Goal: Information Seeking & Learning: Learn about a topic

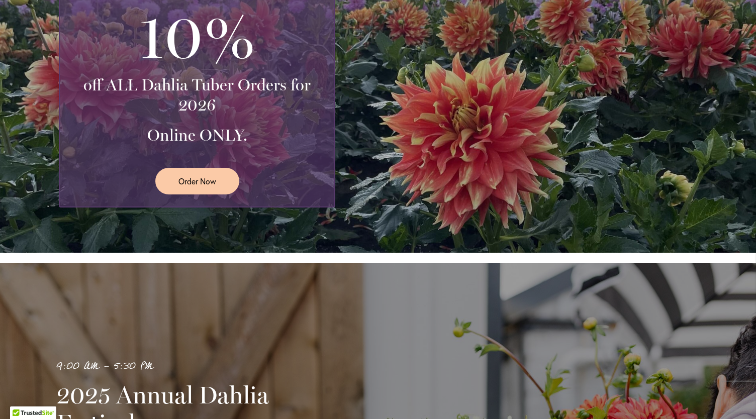
scroll to position [304, 0]
click at [217, 177] on link "Order Now" at bounding box center [197, 181] width 84 height 27
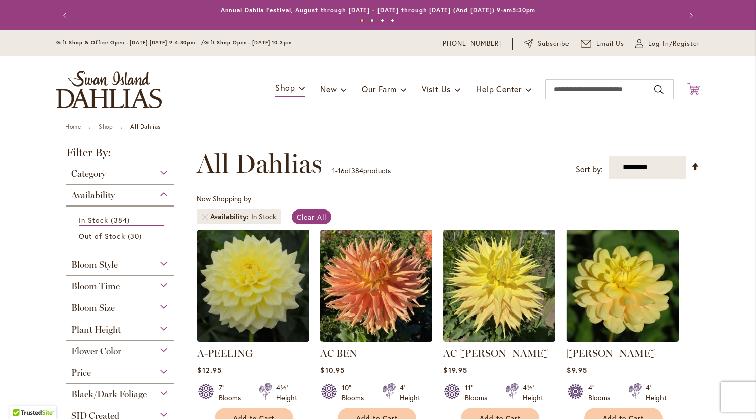
click at [689, 88] on icon "Cart .cls-1 { fill: #231f20; }" at bounding box center [693, 89] width 13 height 13
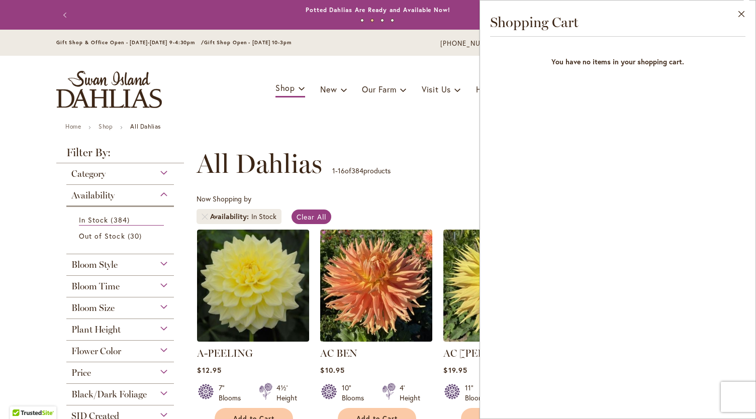
click at [431, 126] on ul "Home Shop All Dahlias" at bounding box center [377, 127] width 625 height 9
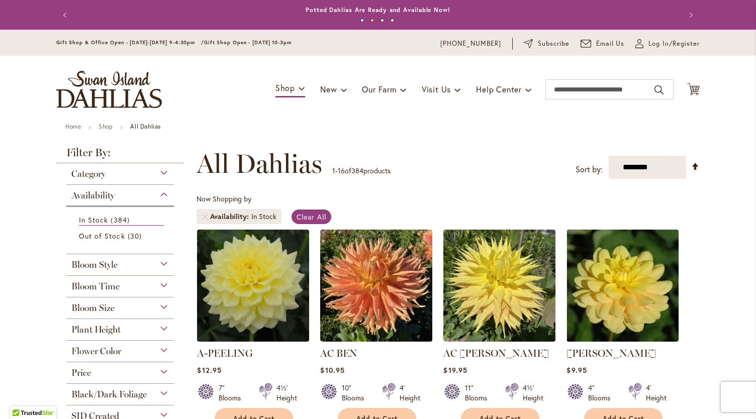
click at [108, 289] on span "Bloom Time" at bounding box center [95, 286] width 48 height 11
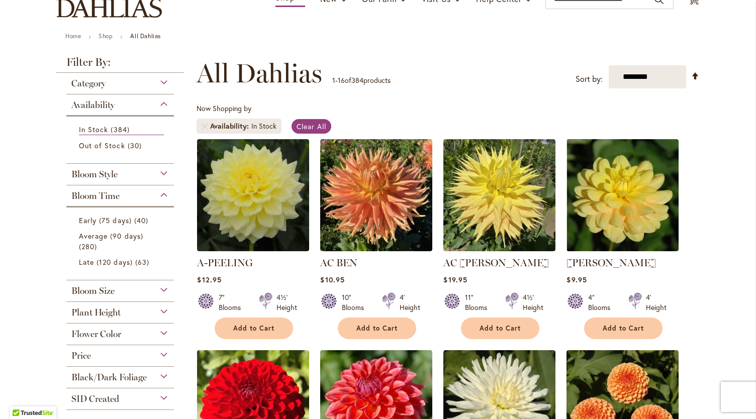
scroll to position [101, 0]
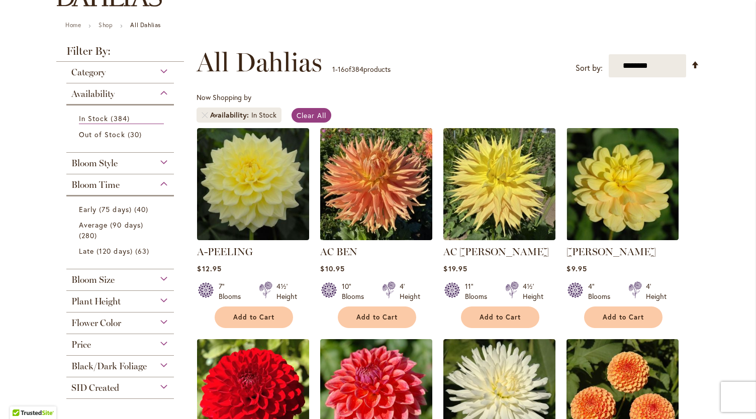
click at [134, 184] on div "Bloom Time" at bounding box center [120, 182] width 108 height 16
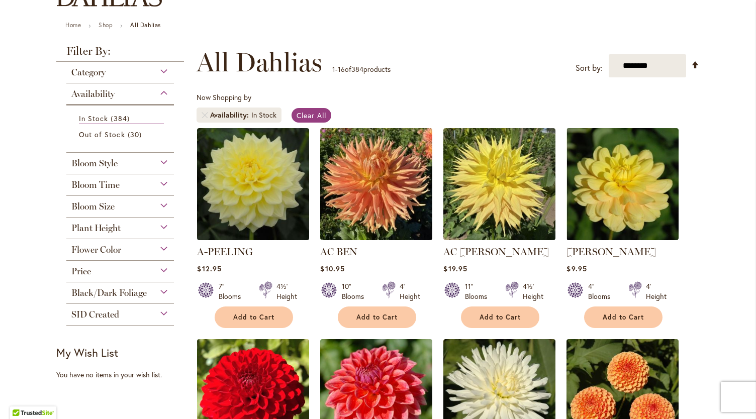
click at [123, 183] on div "Bloom Time" at bounding box center [120, 182] width 108 height 16
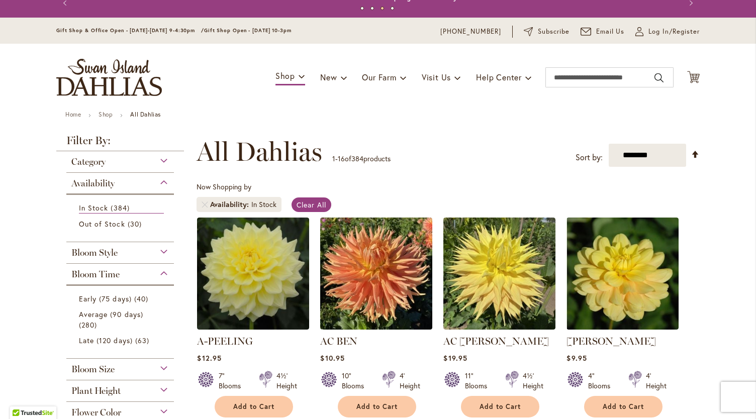
scroll to position [0, 0]
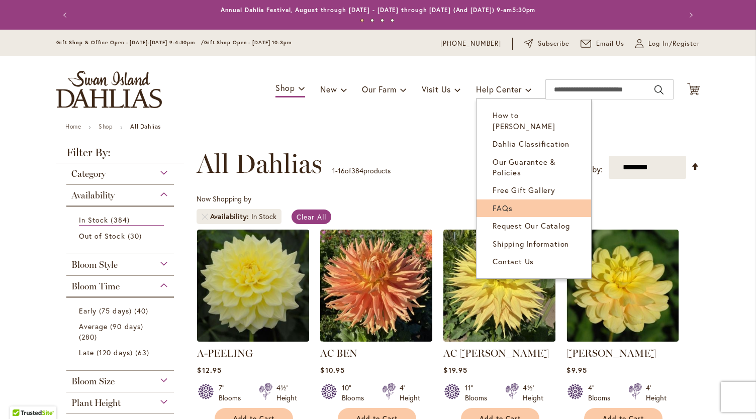
click at [497, 199] on link "FAQs" at bounding box center [533, 208] width 115 height 18
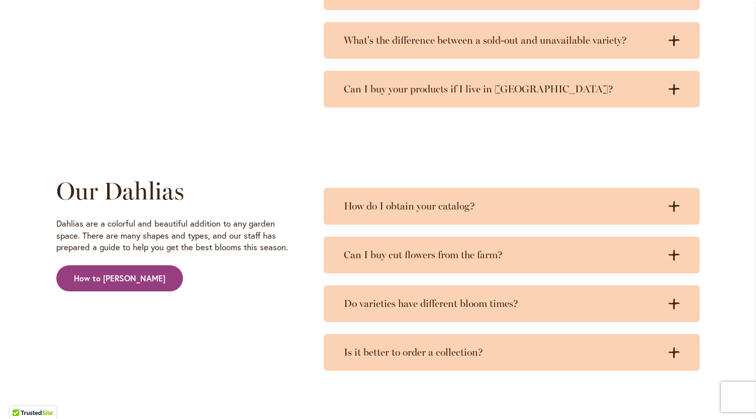
scroll to position [2411, 0]
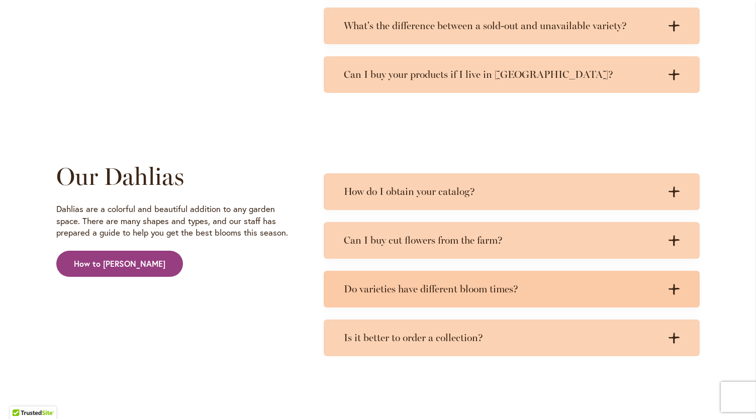
click at [491, 287] on h3 "Do varieties have different bloom times?" at bounding box center [501, 289] width 315 height 13
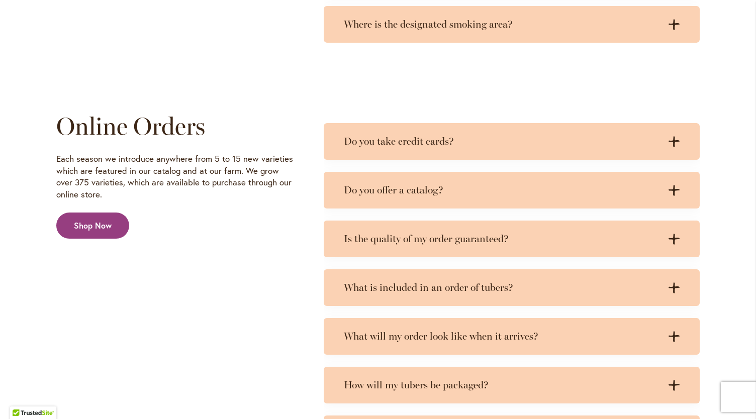
scroll to position [1565, 0]
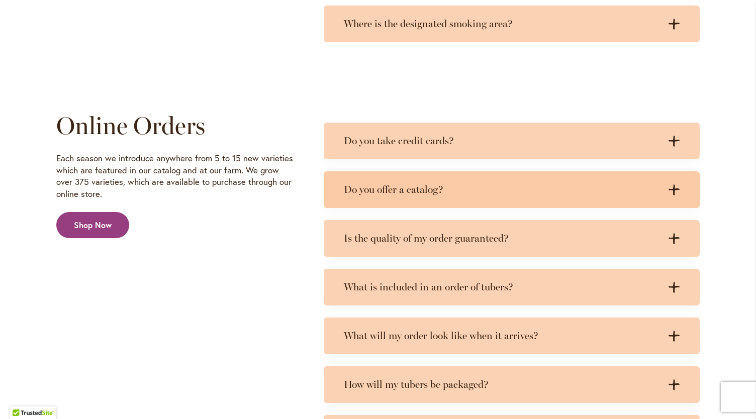
click at [521, 192] on h3 "Do you offer a catalog?" at bounding box center [501, 189] width 315 height 13
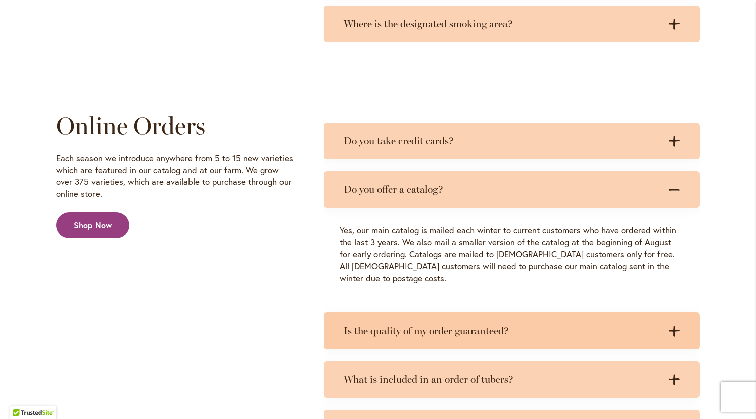
drag, startPoint x: 505, startPoint y: 321, endPoint x: 454, endPoint y: 327, distance: 51.6
click at [454, 327] on div "Is the quality of my order guaranteed? .cls-1 { fill: #3c2616; stroke-width: 0p…" at bounding box center [512, 330] width 376 height 37
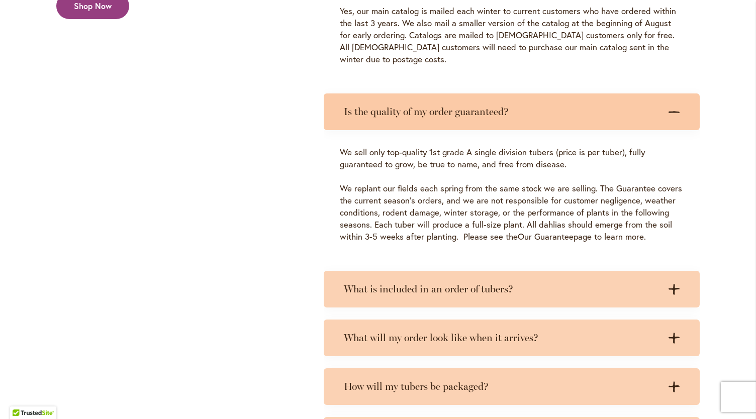
scroll to position [1785, 0]
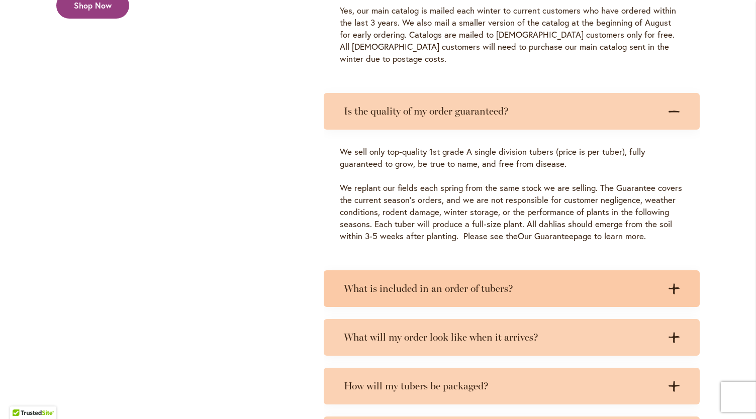
click at [459, 282] on h3 "What is included in an order of tubers?" at bounding box center [501, 288] width 315 height 13
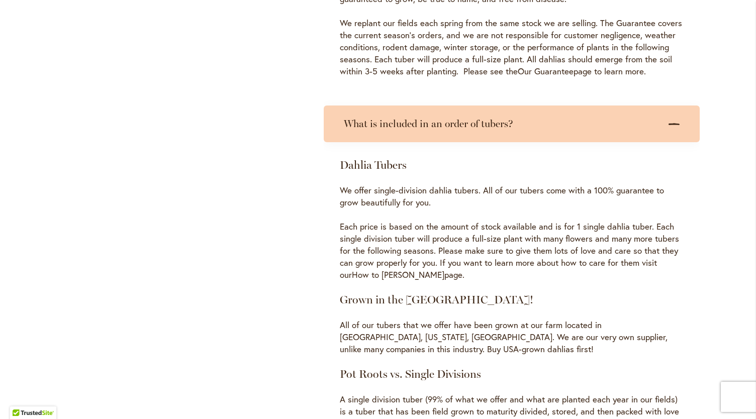
scroll to position [1950, 0]
click at [416, 268] on link "How to [PERSON_NAME]" at bounding box center [398, 274] width 92 height 12
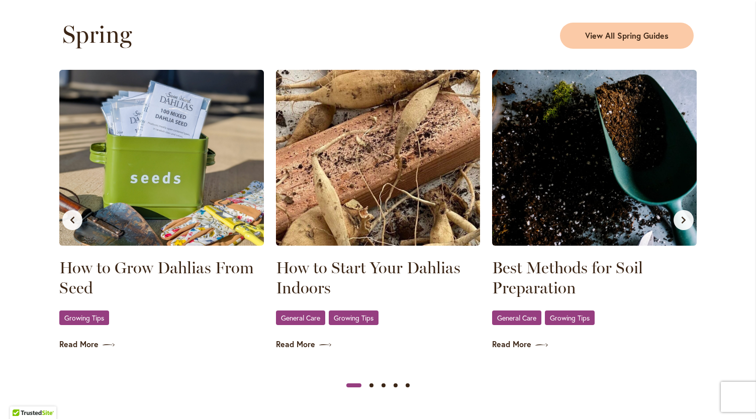
scroll to position [555, 0]
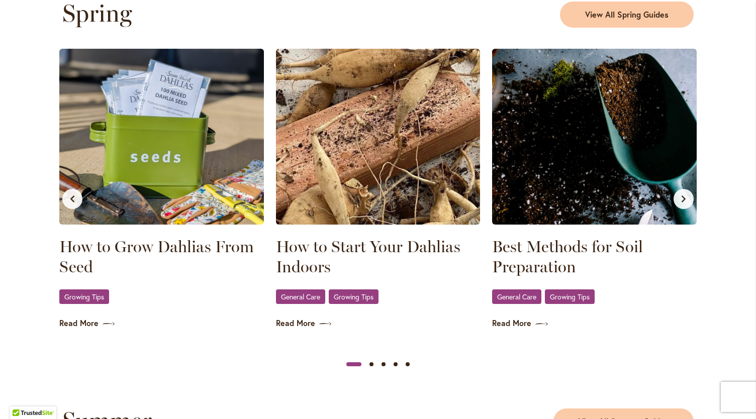
click at [346, 179] on img at bounding box center [378, 137] width 204 height 176
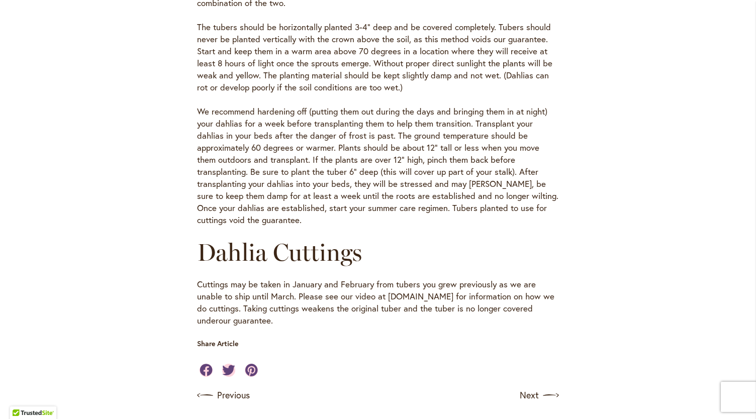
scroll to position [446, 0]
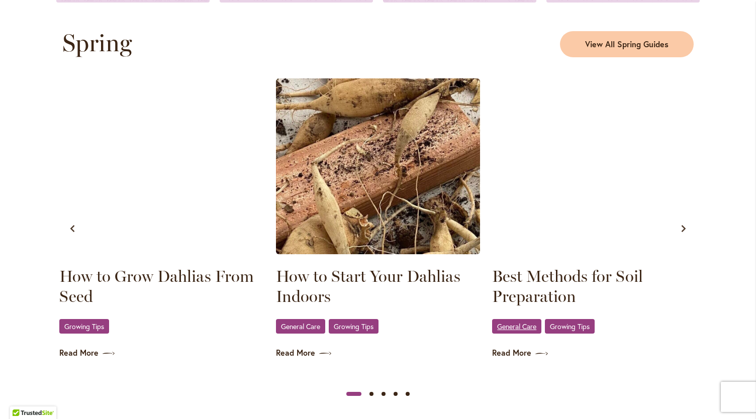
scroll to position [525, 0]
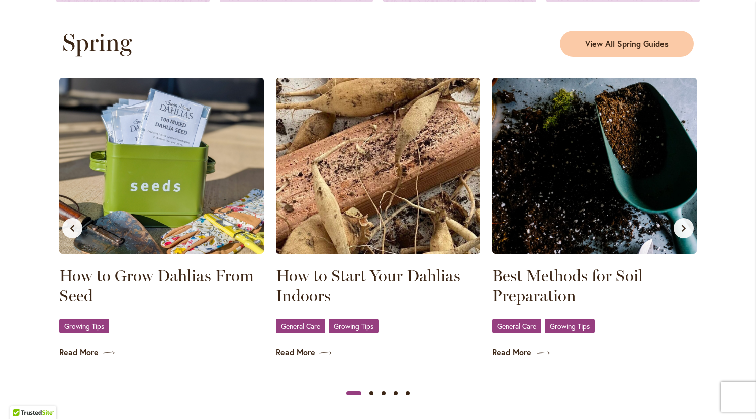
click at [515, 352] on link "Read More" at bounding box center [594, 353] width 204 height 12
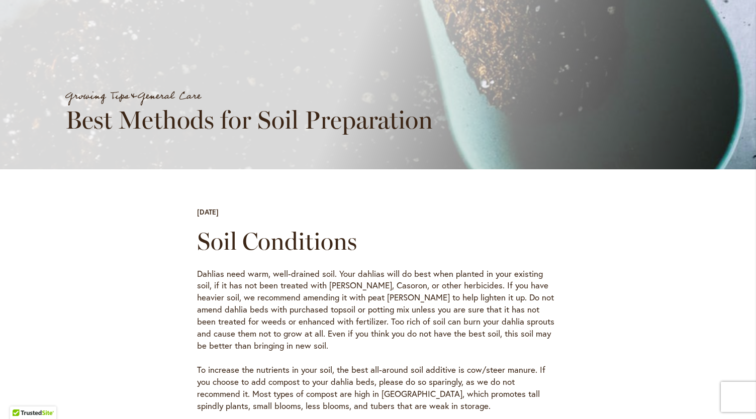
scroll to position [130, 0]
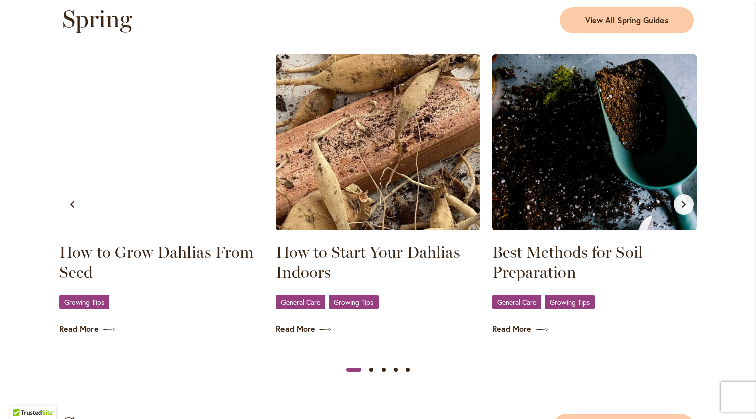
scroll to position [550, 0]
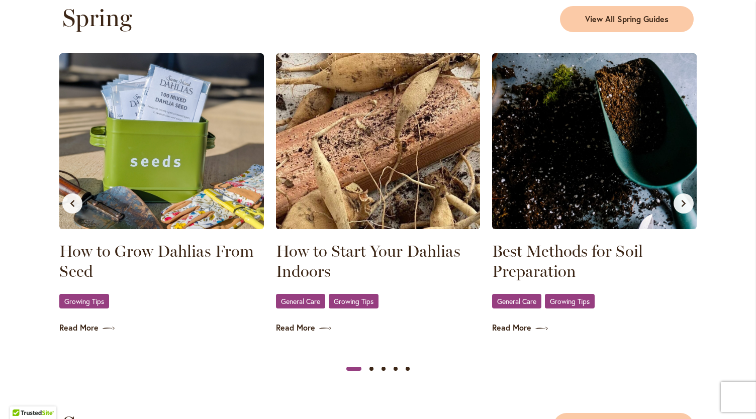
click at [685, 201] on button "Next slide" at bounding box center [683, 203] width 20 height 20
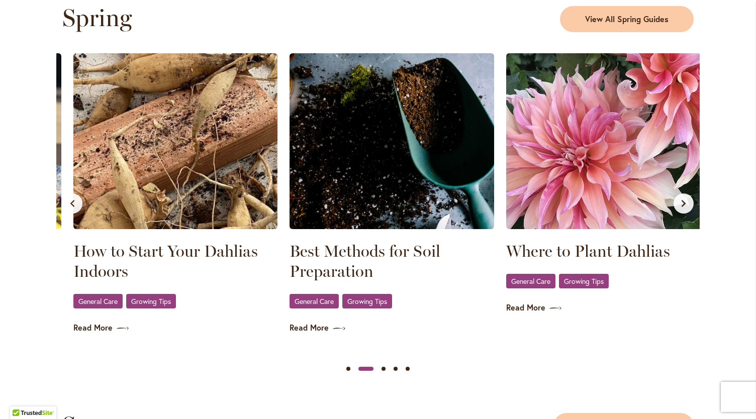
scroll to position [0, 216]
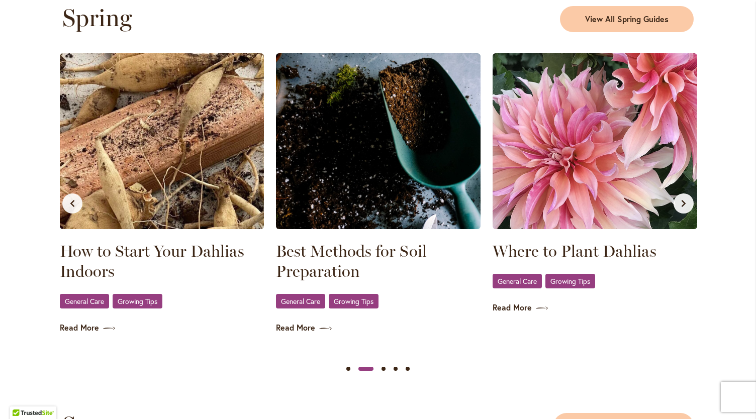
click at [598, 179] on img at bounding box center [594, 141] width 204 height 176
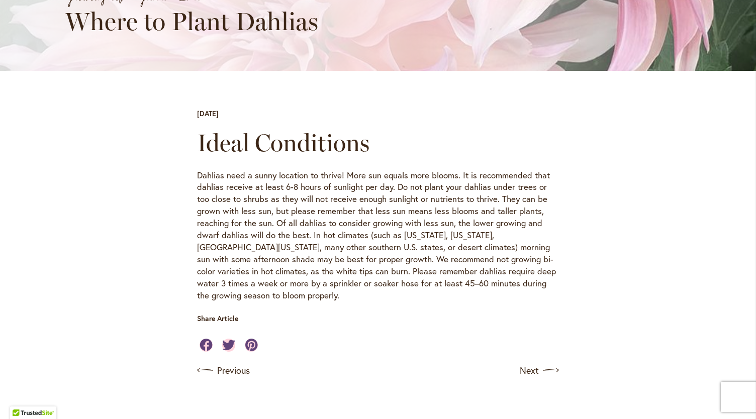
scroll to position [231, 0]
drag, startPoint x: 529, startPoint y: 360, endPoint x: 524, endPoint y: 358, distance: 5.2
click at [524, 361] on link "Next" at bounding box center [539, 369] width 37 height 16
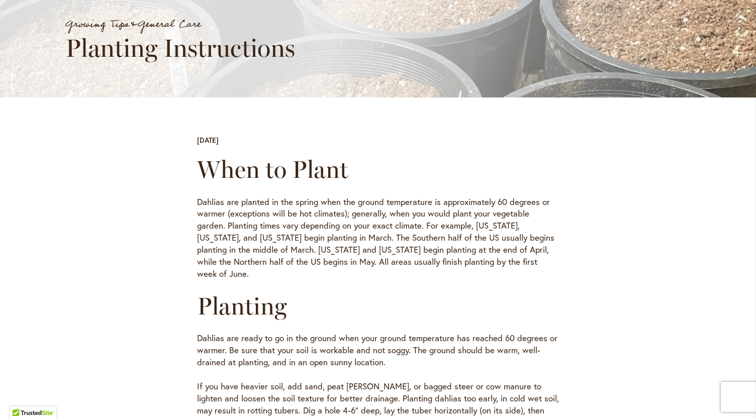
scroll to position [203, 0]
